Goal: Navigation & Orientation: Find specific page/section

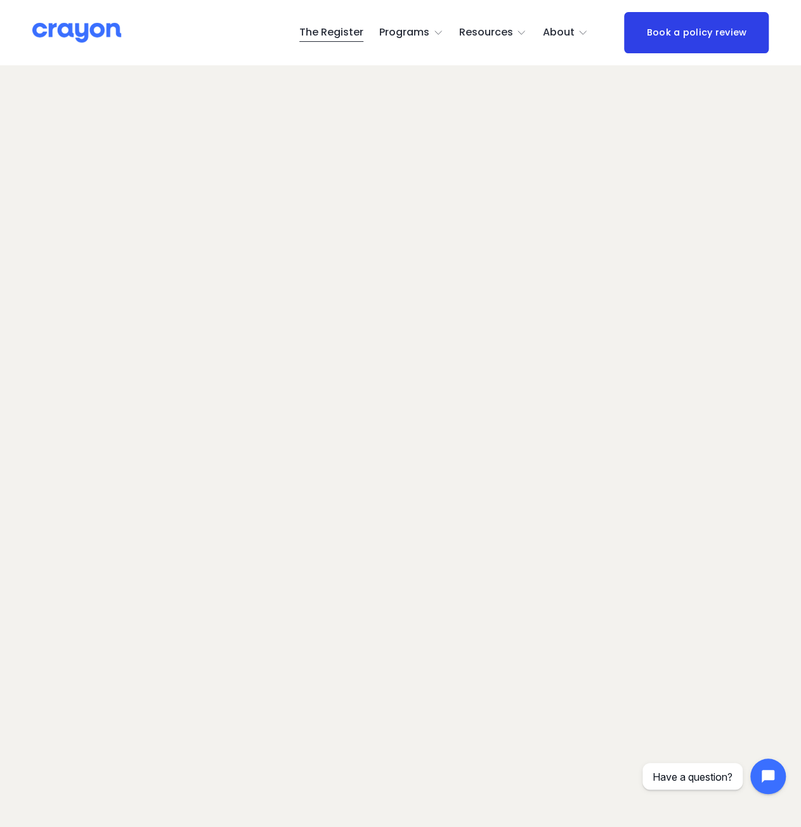
click at [96, 32] on img at bounding box center [76, 33] width 89 height 22
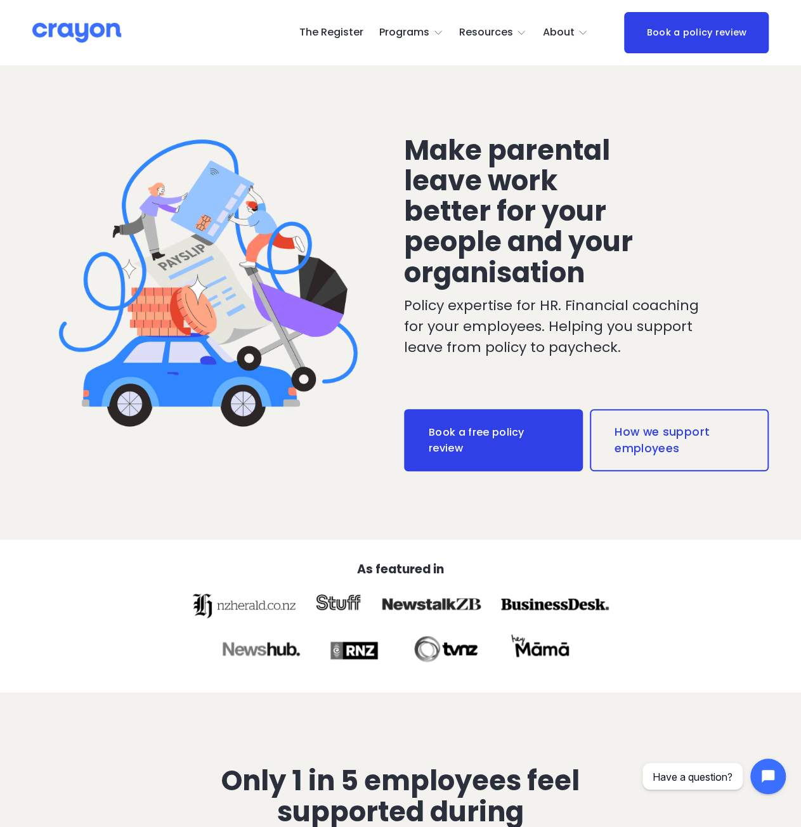
click at [611, 460] on link "How we support employees" at bounding box center [678, 440] width 179 height 62
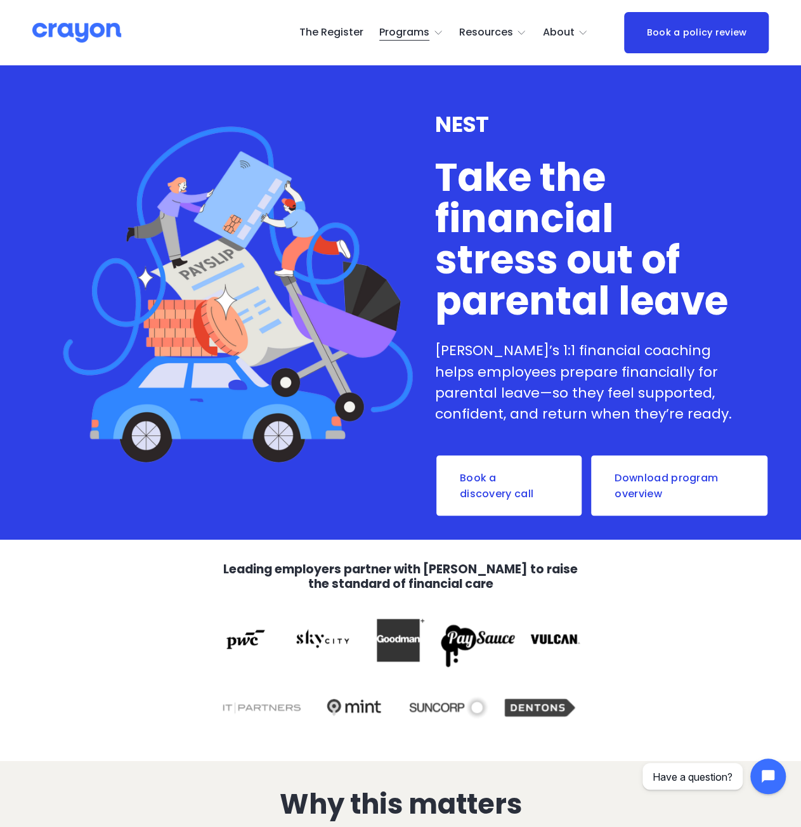
click at [359, 35] on link "The Register" at bounding box center [331, 33] width 64 height 20
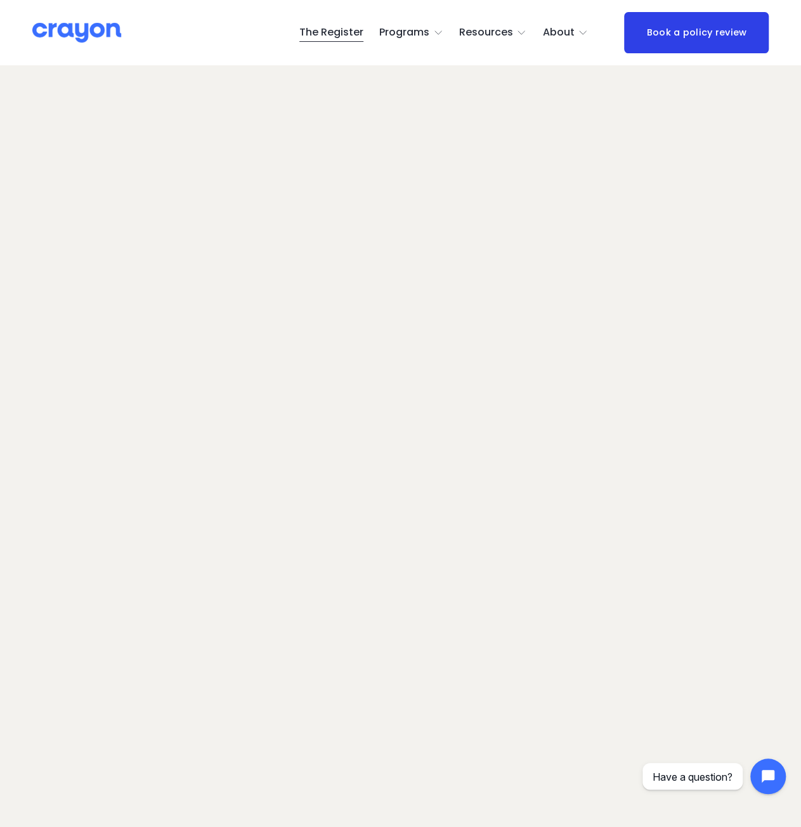
click at [558, 34] on span "About" at bounding box center [559, 32] width 32 height 18
click at [65, 40] on img at bounding box center [76, 33] width 89 height 22
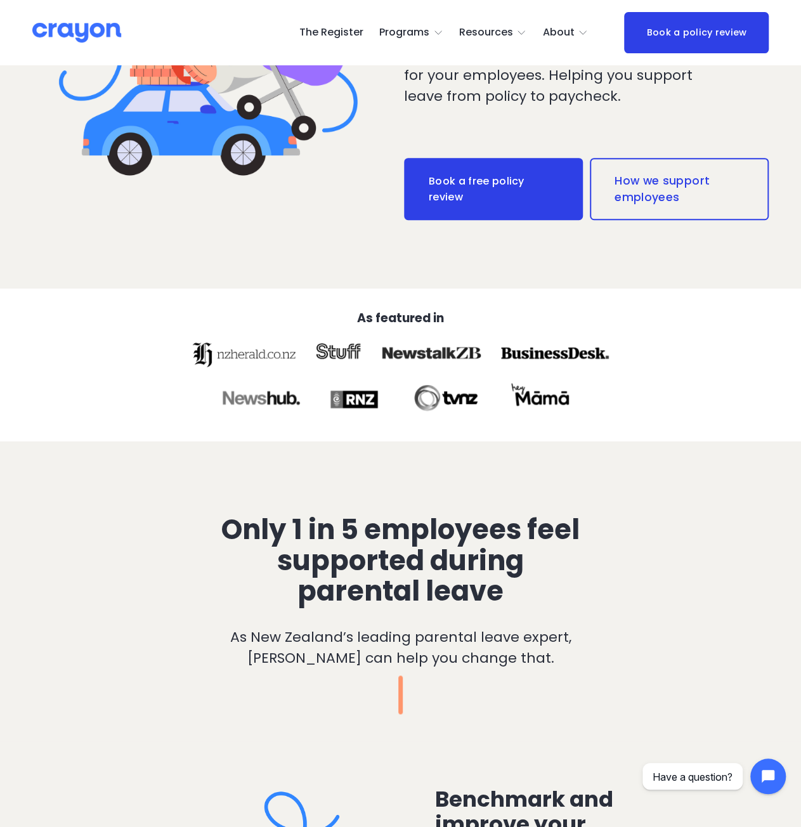
scroll to position [254, 0]
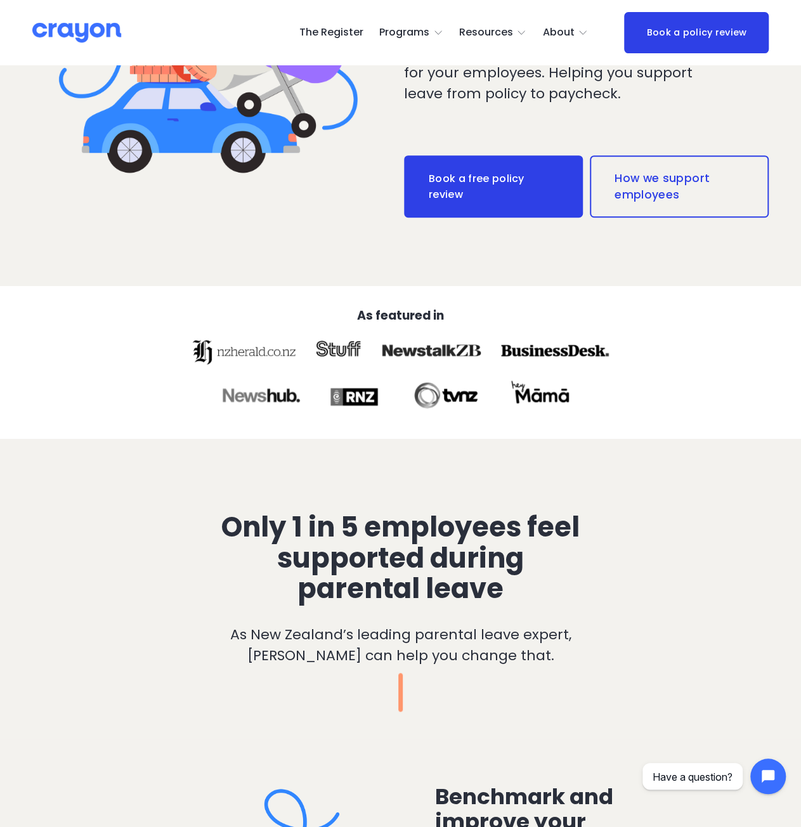
click at [337, 399] on div at bounding box center [354, 396] width 62 height 39
click at [355, 405] on div at bounding box center [354, 396] width 62 height 39
click at [342, 354] on div at bounding box center [338, 351] width 55 height 39
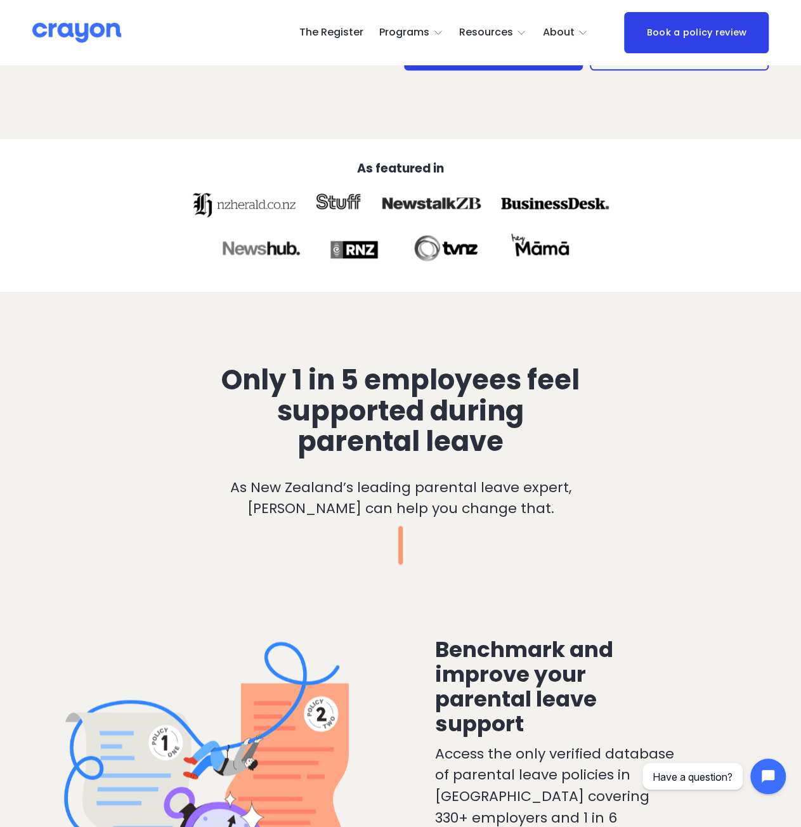
scroll to position [380, 0]
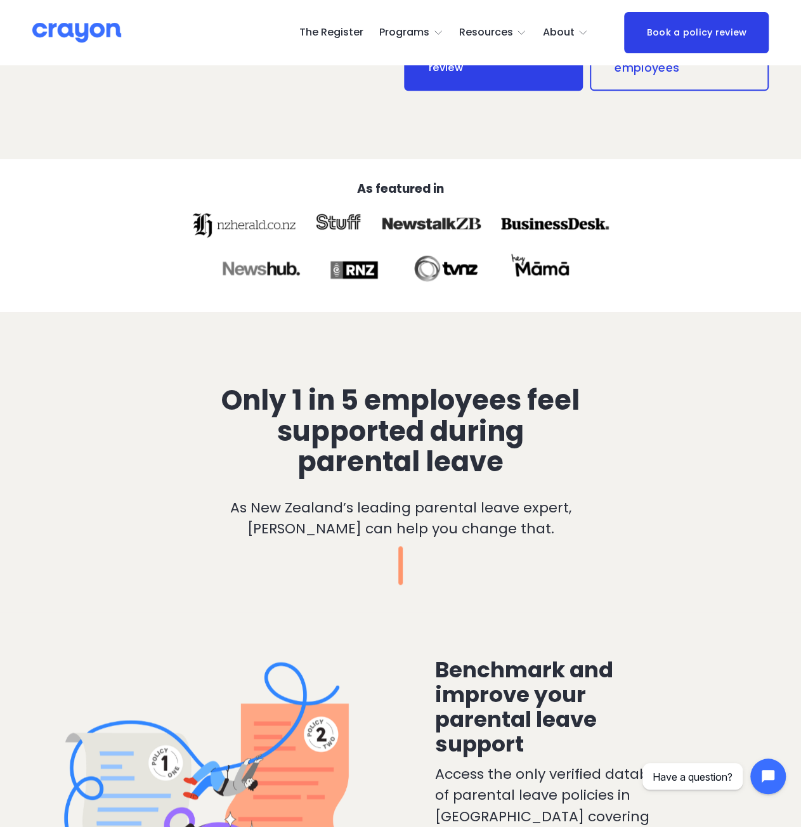
click at [151, 387] on div "Only 1 in 5 employees feel supported during parental leave As New Zealand’s lea…" at bounding box center [400, 461] width 801 height 245
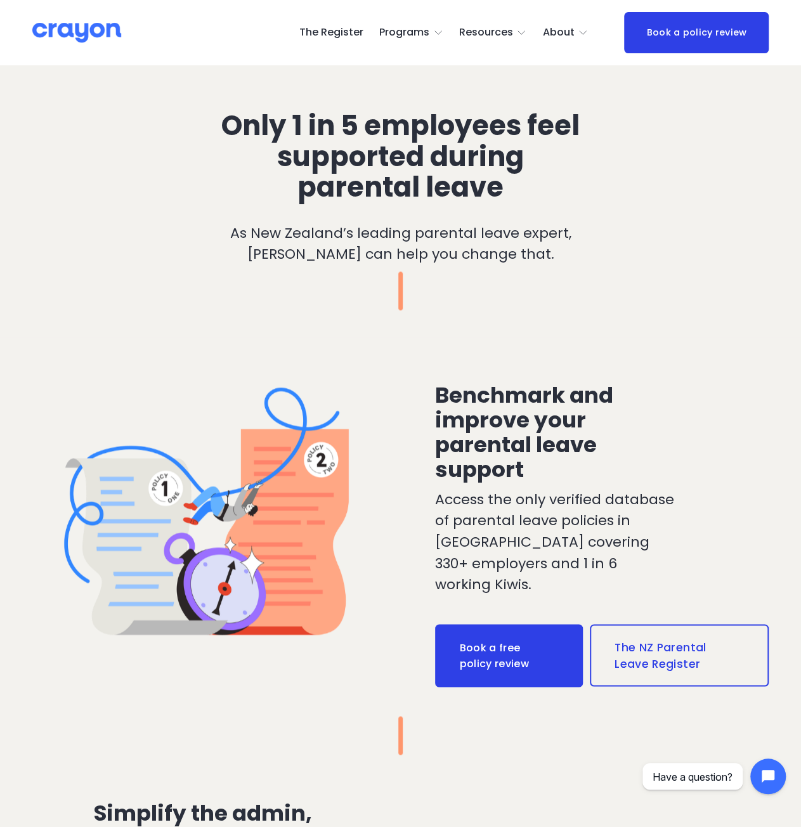
scroll to position [0, 0]
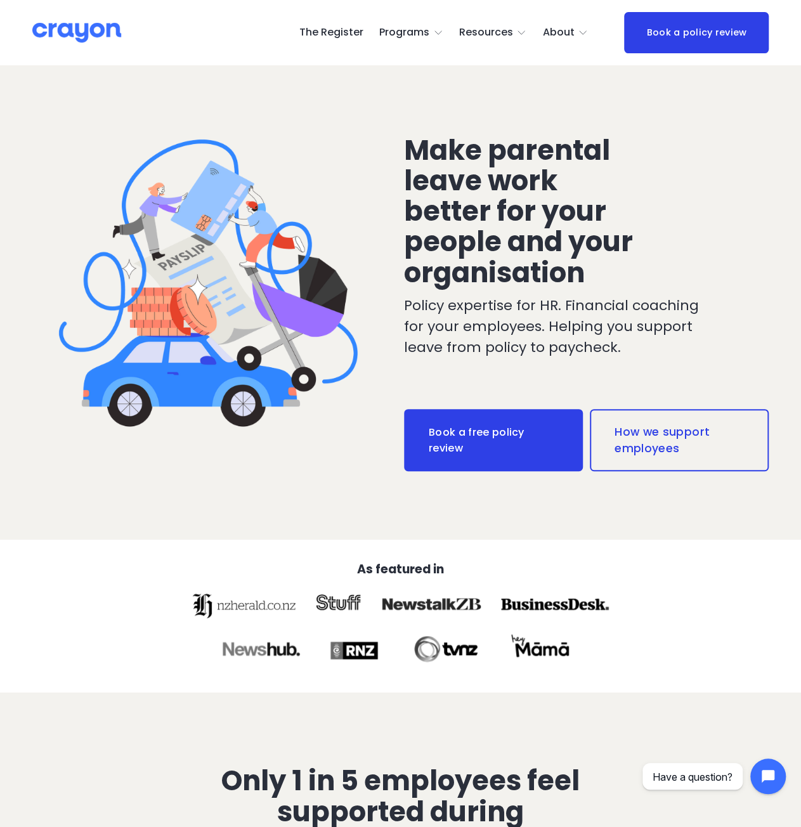
click at [84, 508] on div "Make parental leave work better for your people and your organisation Policy ex…" at bounding box center [400, 303] width 801 height 473
